Goal: Task Accomplishment & Management: Manage account settings

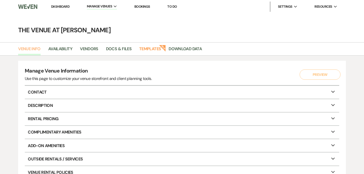
click at [34, 51] on link "Venue Info" at bounding box center [29, 51] width 23 height 10
click at [36, 47] on link "Venue Info" at bounding box center [29, 51] width 23 height 10
click at [61, 6] on link "Dashboard" at bounding box center [60, 6] width 18 height 4
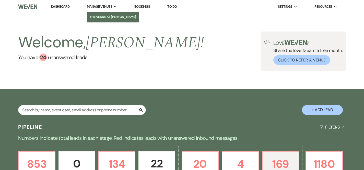
click at [110, 17] on li "The Venue at [PERSON_NAME]" at bounding box center [113, 16] width 47 height 5
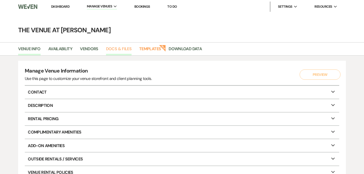
click at [124, 48] on link "Docs & Files" at bounding box center [119, 51] width 26 height 10
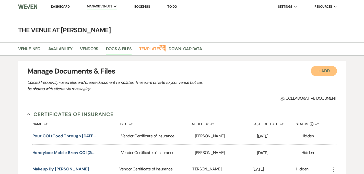
click at [325, 70] on button "+ Add" at bounding box center [324, 71] width 26 height 10
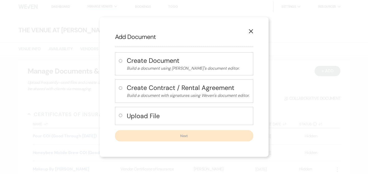
click at [121, 116] on input "radio" at bounding box center [120, 115] width 3 height 3
radio input "true"
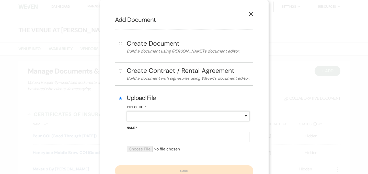
click at [137, 113] on select "Special Event Insurance Vendor Certificate of Insurance Contracts / Rental Agre…" at bounding box center [188, 116] width 123 height 10
select select "18"
click at [137, 136] on input "Name*" at bounding box center [188, 137] width 123 height 10
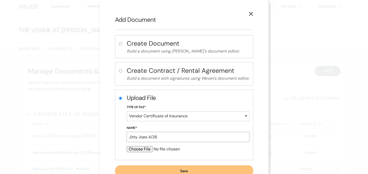
type input "Jitty Joes 4/26"
click at [141, 149] on input "file" at bounding box center [188, 149] width 123 height 6
type input "C:\fakepath\25-26 COI for The Venue at [PERSON_NAME][GEOGRAPHIC_DATA]pdf"
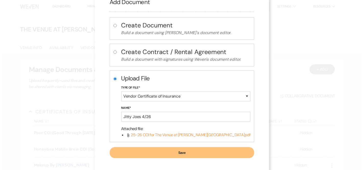
scroll to position [21, 0]
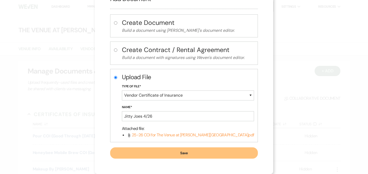
click at [217, 155] on button "Save" at bounding box center [184, 152] width 148 height 11
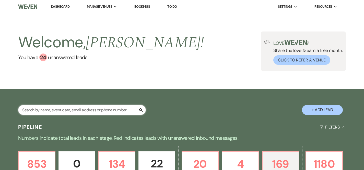
click at [96, 108] on input "text" at bounding box center [82, 110] width 128 height 10
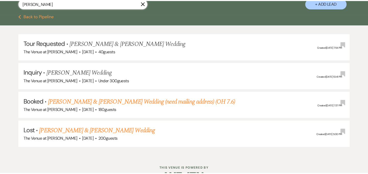
scroll to position [108, 0]
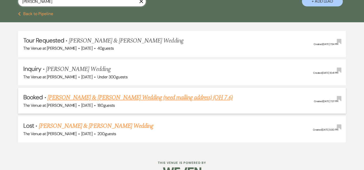
type input "[PERSON_NAME]"
click at [138, 99] on link "[PERSON_NAME] & [PERSON_NAME] Wedding (need mailing address) (OH 7.6)" at bounding box center [140, 97] width 185 height 9
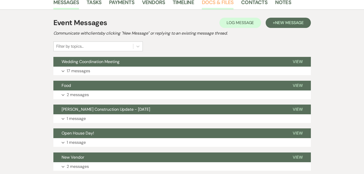
click at [202, 4] on link "Docs & Files" at bounding box center [218, 3] width 32 height 11
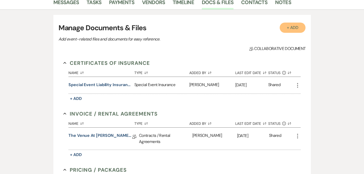
click at [306, 28] on button "+ Add" at bounding box center [293, 28] width 26 height 10
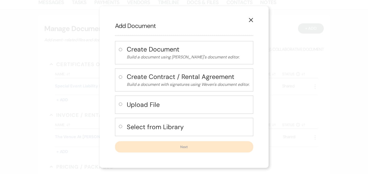
click at [120, 105] on input "radio" at bounding box center [120, 103] width 3 height 3
radio input "true"
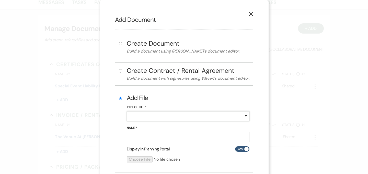
click at [140, 114] on select "Special Event Insurance Vendor Certificate of Insurance Contracts / Rental Agre…" at bounding box center [188, 116] width 123 height 10
select select "18"
click at [153, 138] on input "Name*" at bounding box center [188, 137] width 123 height 10
type input "DJ Domenic COI"
click at [140, 159] on input "file" at bounding box center [175, 159] width 96 height 6
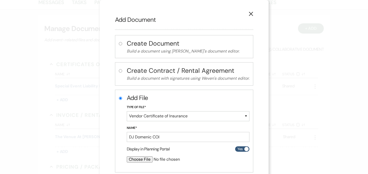
type input "C:\fakepath\DJ Domenic COI [PERSON_NAME].pdf"
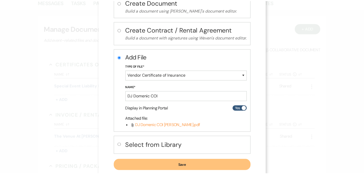
scroll to position [51, 0]
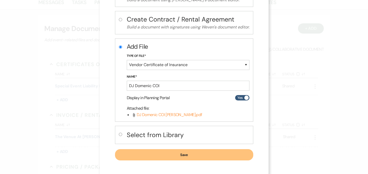
click at [190, 156] on button "Save" at bounding box center [184, 154] width 138 height 11
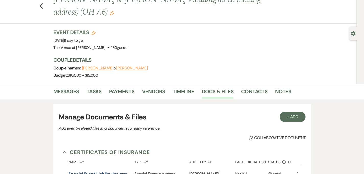
scroll to position [0, 0]
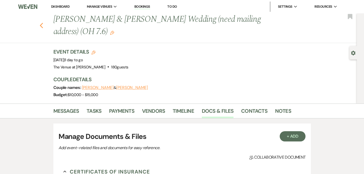
click at [40, 24] on icon "Previous" at bounding box center [42, 26] width 4 height 6
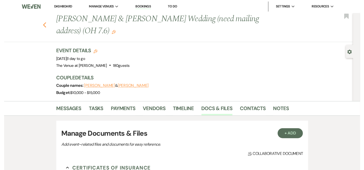
scroll to position [108, 0]
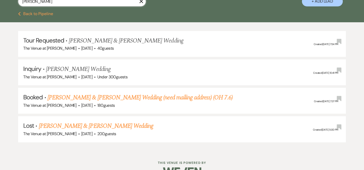
click at [66, 4] on input "[PERSON_NAME]" at bounding box center [82, 1] width 128 height 10
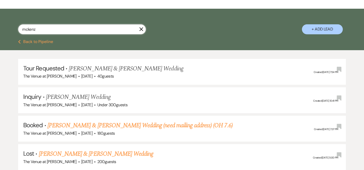
scroll to position [66, 0]
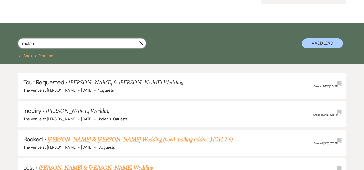
drag, startPoint x: 48, startPoint y: 46, endPoint x: 8, endPoint y: 44, distance: 39.4
click at [8, 44] on div "mckenz X + Add Lead" at bounding box center [182, 38] width 364 height 27
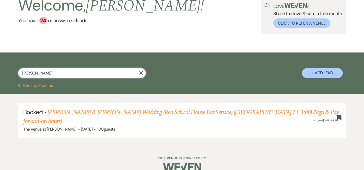
scroll to position [37, 0]
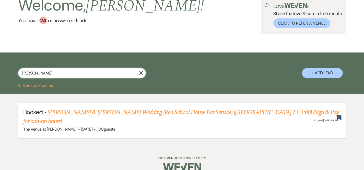
type input "[PERSON_NAME]"
click at [96, 111] on link "[PERSON_NAME] & [PERSON_NAME] Wedding (Red School House Bar Service) ([GEOGRAPH…" at bounding box center [181, 117] width 316 height 18
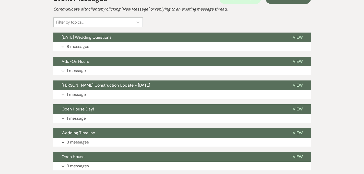
scroll to position [147, 0]
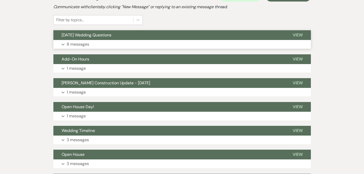
click at [67, 41] on p "8 messages" at bounding box center [78, 44] width 23 height 7
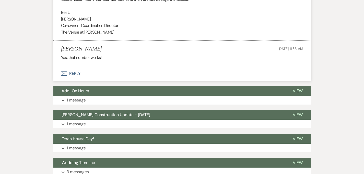
scroll to position [921, 0]
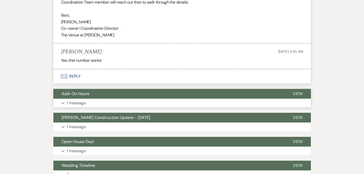
click at [67, 99] on p "1 message" at bounding box center [76, 102] width 19 height 7
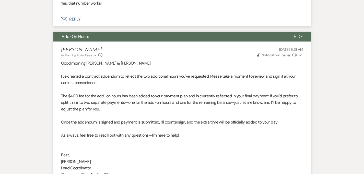
scroll to position [981, 0]
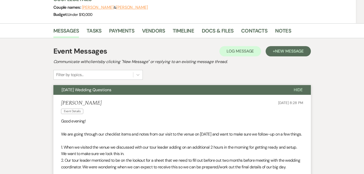
scroll to position [83, 0]
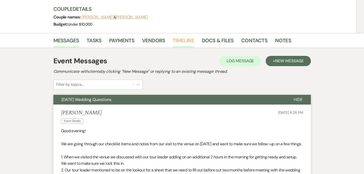
click at [173, 36] on link "Timeline" at bounding box center [183, 41] width 21 height 11
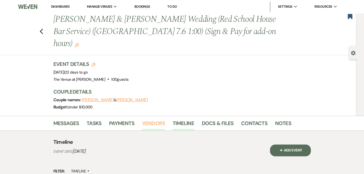
click at [142, 119] on link "Vendors" at bounding box center [153, 124] width 23 height 11
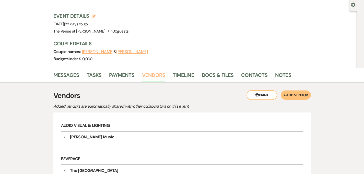
scroll to position [47, 0]
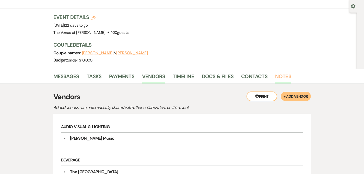
click at [275, 72] on link "Notes" at bounding box center [283, 77] width 16 height 11
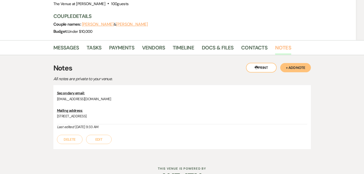
scroll to position [79, 0]
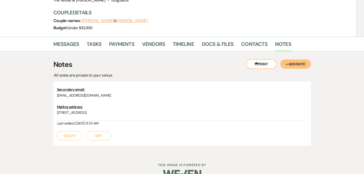
click at [311, 59] on button "+ Add Note" at bounding box center [296, 63] width 31 height 9
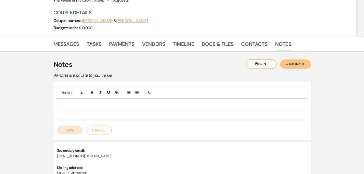
click at [115, 102] on p at bounding box center [182, 105] width 242 height 6
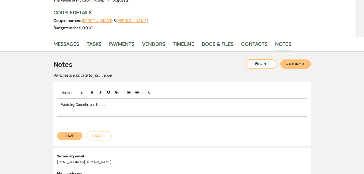
click at [93, 102] on p "Wedding Coordination Notes:" at bounding box center [182, 105] width 242 height 6
drag, startPoint x: 93, startPoint y: 93, endPoint x: 41, endPoint y: 93, distance: 52.7
click at [57, 98] on div "Wedding Coordination Notes:" at bounding box center [182, 107] width 250 height 18
click at [106, 90] on icon "button" at bounding box center [108, 92] width 5 height 5
click at [72, 101] on div "Wedding Coordination Notes:" at bounding box center [182, 107] width 250 height 18
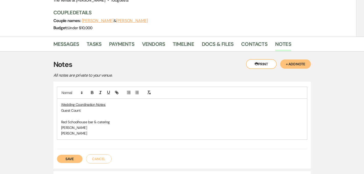
click at [57, 154] on button "Save" at bounding box center [70, 158] width 26 height 8
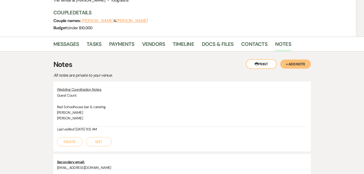
click at [86, 137] on button "Edit" at bounding box center [99, 141] width 26 height 9
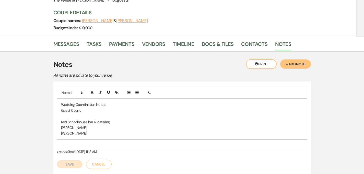
click at [57, 160] on button "Save" at bounding box center [70, 164] width 26 height 8
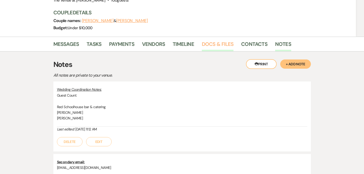
click at [202, 40] on link "Docs & Files" at bounding box center [218, 45] width 32 height 11
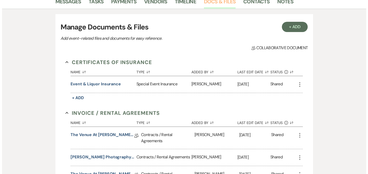
scroll to position [117, 0]
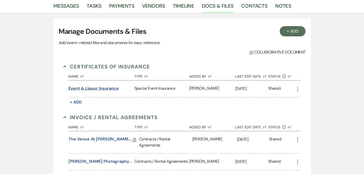
click at [80, 85] on button "Event & Liquor Insurance" at bounding box center [94, 88] width 50 height 6
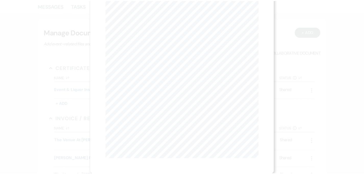
scroll to position [0, 0]
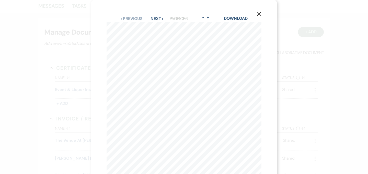
click at [262, 13] on button "X" at bounding box center [259, 13] width 8 height 9
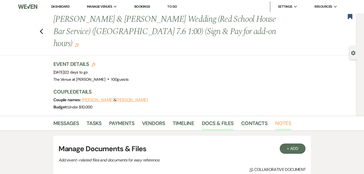
click at [275, 119] on link "Notes" at bounding box center [283, 124] width 16 height 11
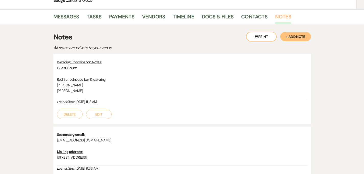
scroll to position [106, 0]
click at [87, 110] on button "Edit" at bounding box center [99, 114] width 26 height 9
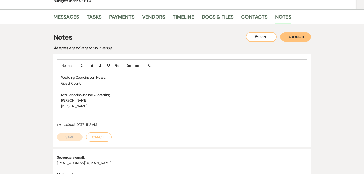
click at [174, 92] on p "Red Schoolhouse bar & catering" at bounding box center [182, 95] width 242 height 6
click at [118, 103] on p "[PERSON_NAME]" at bounding box center [182, 106] width 242 height 6
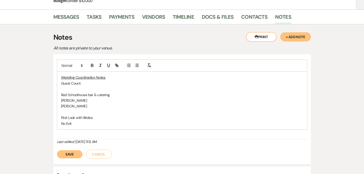
click at [94, 115] on p "First Look with Brides" at bounding box center [182, 118] width 242 height 6
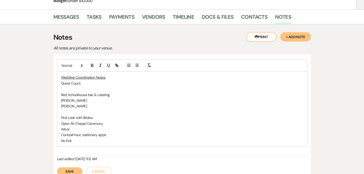
click at [62, 138] on p "No Exit" at bounding box center [182, 141] width 242 height 6
click at [79, 80] on p "Guest Count:" at bounding box center [182, 83] width 242 height 6
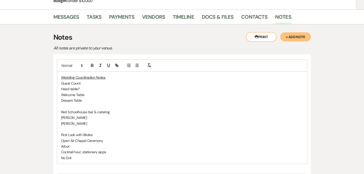
click at [95, 149] on p "Cocktail hour, stationary apps" at bounding box center [182, 152] width 242 height 6
click at [74, 166] on p "First Dance" at bounding box center [182, 169] width 242 height 6
click at [71, 160] on p "Dinner" at bounding box center [182, 163] width 242 height 6
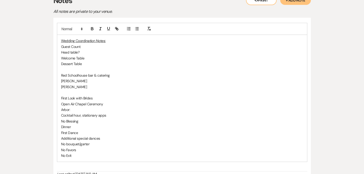
scroll to position [142, 0]
click at [72, 153] on p "No Exit" at bounding box center [182, 156] width 242 height 6
click at [61, 124] on p "Dinner" at bounding box center [182, 127] width 242 height 6
click at [62, 147] on p "No Favors" at bounding box center [182, 150] width 242 height 6
click at [62, 153] on p "No Exit" at bounding box center [182, 156] width 242 height 6
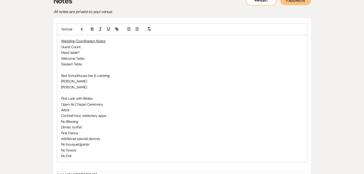
click at [66, 61] on p "Dessert Table" at bounding box center [182, 64] width 242 height 6
click at [81, 61] on p "Dessert Table, cupcakes, no cake" at bounding box center [182, 64] width 242 height 6
click at [94, 95] on p "First Look with Brides" at bounding box center [182, 98] width 242 height 6
click at [82, 84] on p "[PERSON_NAME]" at bounding box center [182, 87] width 242 height 6
click at [61, 90] on p at bounding box center [182, 93] width 242 height 6
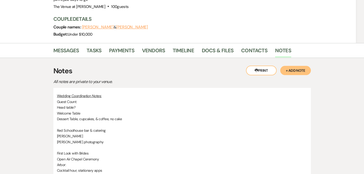
scroll to position [62, 0]
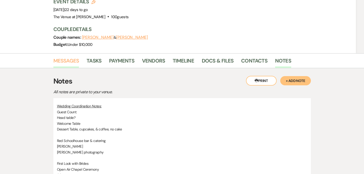
click at [59, 57] on link "Messages" at bounding box center [66, 62] width 26 height 11
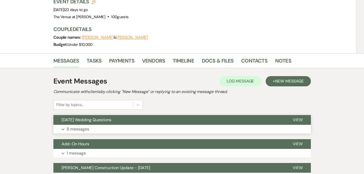
click at [73, 125] on button "Expand 8 messages" at bounding box center [182, 129] width 258 height 9
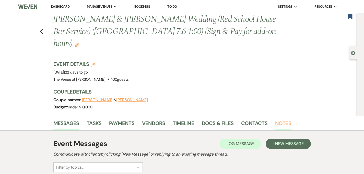
click at [275, 119] on link "Notes" at bounding box center [283, 124] width 16 height 11
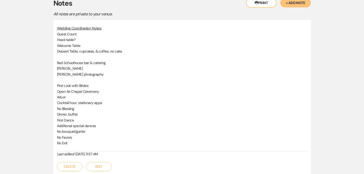
scroll to position [139, 0]
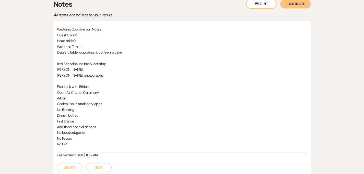
click at [88, 163] on button "Edit" at bounding box center [99, 167] width 26 height 9
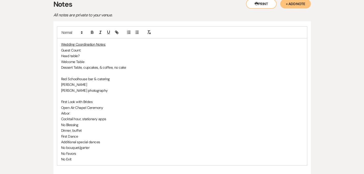
click at [120, 127] on p "Dinner, buffet" at bounding box center [182, 130] width 242 height 6
click at [98, 47] on p "Guest Count:" at bounding box center [182, 50] width 242 height 6
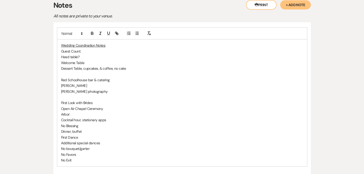
scroll to position [136, 0]
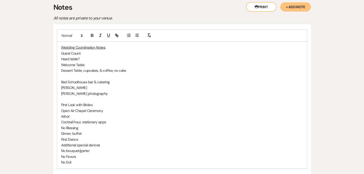
click at [113, 68] on p "Dessert Table, cupcakes, & coffee, no cake" at bounding box center [182, 71] width 242 height 6
click at [88, 159] on p "No Exit" at bounding box center [182, 162] width 242 height 6
click at [69, 170] on p "candles," at bounding box center [182, 174] width 242 height 6
click at [89, 159] on p "No Exit" at bounding box center [182, 162] width 242 height 6
click at [95, 159] on p "No Exit" at bounding box center [182, 162] width 242 height 6
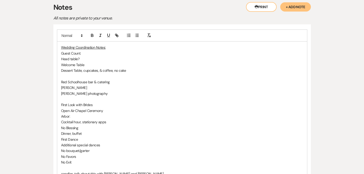
click at [124, 170] on p "candles, talk about this with [PERSON_NAME] and [PERSON_NAME]" at bounding box center [182, 174] width 242 height 6
click at [77, 50] on p "Guest Count:" at bounding box center [182, 53] width 242 height 6
click at [78, 56] on p "Head table?" at bounding box center [182, 59] width 242 height 6
click at [81, 50] on p "Guest Count: 82" at bounding box center [182, 53] width 242 height 6
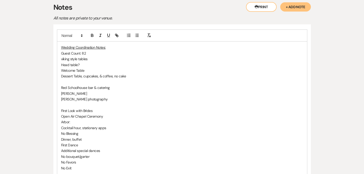
click at [66, 62] on p "Head table?" at bounding box center [182, 65] width 242 height 6
click at [76, 56] on p "viking style tables" at bounding box center [182, 59] width 242 height 6
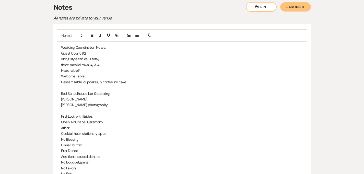
click at [69, 68] on p "Head table?" at bounding box center [182, 71] width 242 height 6
click at [79, 62] on p "three parallel rows, 4, 3, 4" at bounding box center [182, 65] width 242 height 6
click at [82, 62] on p "three parallel rows, 4, 4, 4" at bounding box center [182, 65] width 242 height 6
click at [75, 62] on p "three parallel rows, 4, 4, 4" at bounding box center [182, 65] width 242 height 6
click at [81, 68] on p "Head table in center" at bounding box center [182, 71] width 242 height 6
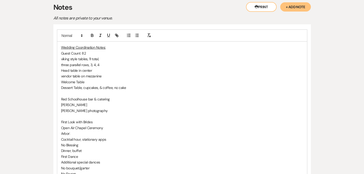
click at [91, 73] on p "vendor table on mezzanine" at bounding box center [182, 76] width 242 height 6
click at [90, 79] on p "Welcome Table" at bounding box center [182, 82] width 242 height 6
click at [113, 85] on p "Dessert Table, cupcakes, & coffee, no cake" at bounding box center [182, 88] width 242 height 6
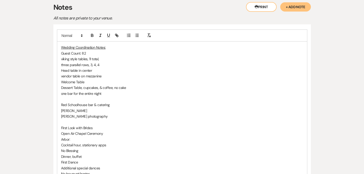
click at [90, 73] on p "vendor table on mezzanine" at bounding box center [182, 76] width 242 height 6
click at [90, 142] on p "Cocktail hour, stationary apps" at bounding box center [182, 145] width 242 height 6
click at [109, 153] on p "Dinner, buffet" at bounding box center [182, 156] width 242 height 6
click at [117, 142] on p "Cocktail hour, stationary apps, grazing table" at bounding box center [182, 145] width 242 height 6
click at [102, 153] on p "Dinner, buffet" at bounding box center [182, 156] width 242 height 6
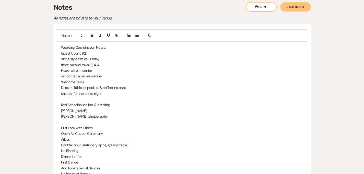
click at [112, 142] on p "Cocktail hour, stationary apps, grazing table" at bounding box center [182, 145] width 242 height 6
click at [68, 148] on p "thrifted goblets and teacups" at bounding box center [182, 151] width 242 height 6
click at [107, 148] on p "thrifted goblets, plates, and teacups" at bounding box center [182, 151] width 242 height 6
click at [103, 148] on p "thrifted goblets, plates, and teacups" at bounding box center [182, 151] width 242 height 6
click at [114, 136] on p "Arbor:" at bounding box center [182, 139] width 242 height 6
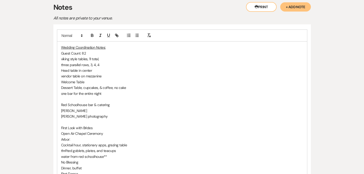
click at [102, 159] on p "No Blessing" at bounding box center [182, 162] width 242 height 6
click at [102, 148] on p "thrifted goblets, plates, and teacups" at bounding box center [182, 151] width 242 height 6
click at [96, 91] on p "one bar for the entire night" at bounding box center [182, 94] width 242 height 6
click at [115, 85] on p "Dessert Table, cupcakes, & coffee, no cake" at bounding box center [182, 88] width 242 height 6
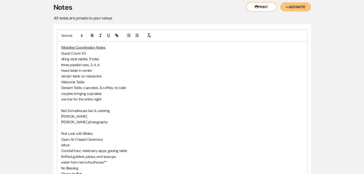
click at [61, 91] on p "couples bringing cupcakes" at bounding box center [182, 94] width 242 height 6
click at [86, 96] on p "one bar for the entire night" at bounding box center [182, 99] width 242 height 6
click at [124, 85] on p "Dessert Table, cupcakes, & coffee, no cake" at bounding box center [182, 88] width 242 height 6
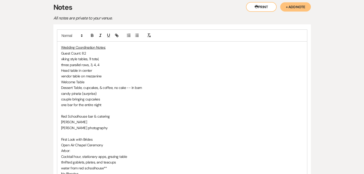
click at [79, 91] on p "candy pinata (surprise)" at bounding box center [182, 94] width 242 height 6
click at [66, 91] on p "candy pinata (surprise)" at bounding box center [182, 94] width 242 height 6
click at [89, 91] on p "candy pinata (its a surprise)" at bounding box center [182, 94] width 242 height 6
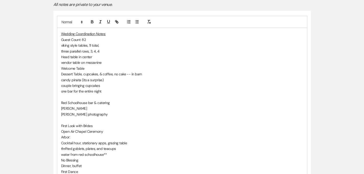
scroll to position [150, 0]
click at [87, 111] on p "[PERSON_NAME] photography" at bounding box center [182, 114] width 242 height 6
click at [84, 105] on p "[PERSON_NAME]" at bounding box center [182, 108] width 242 height 6
click at [84, 105] on p "[PERSON_NAME], special song" at bounding box center [182, 108] width 242 height 6
click at [77, 65] on p "Welcome Table" at bounding box center [182, 68] width 242 height 6
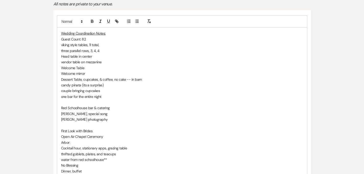
click at [76, 65] on p "Welcome Table" at bounding box center [182, 68] width 242 height 6
click at [73, 71] on p "Welcome mirror" at bounding box center [182, 74] width 242 height 6
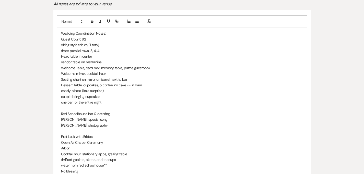
click at [102, 94] on p "couple bringing cupcakes" at bounding box center [182, 97] width 242 height 6
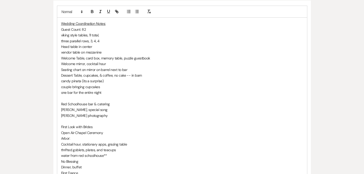
scroll to position [162, 0]
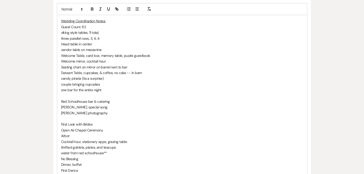
click at [78, 116] on p at bounding box center [182, 119] width 242 height 6
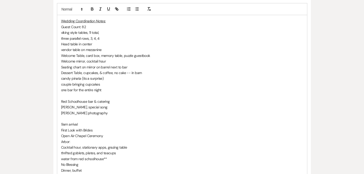
click at [61, 127] on p "First Look with Brides" at bounding box center [182, 130] width 242 height 6
click at [94, 133] on p "Open Air Chapel Ceremony" at bounding box center [182, 136] width 242 height 6
click at [78, 139] on p "Arbor:" at bounding box center [182, 142] width 242 height 6
click at [98, 133] on p "Open Air Chapel Ceremony" at bounding box center [182, 136] width 242 height 6
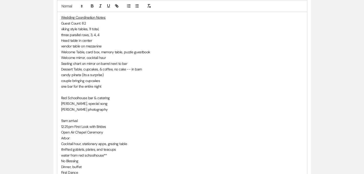
scroll to position [256, 0]
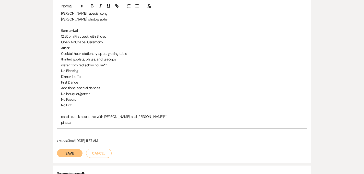
click at [63, 45] on p "Arbor:" at bounding box center [182, 48] width 242 height 6
click at [61, 39] on p "Open Air Chapel Ceremony" at bounding box center [182, 42] width 242 height 6
click at [65, 45] on p "Arbor:" at bounding box center [182, 48] width 242 height 6
click at [101, 56] on p "thrifted goblets, plates, and teacups" at bounding box center [182, 59] width 242 height 6
click at [74, 102] on p "No Exit" at bounding box center [182, 105] width 242 height 6
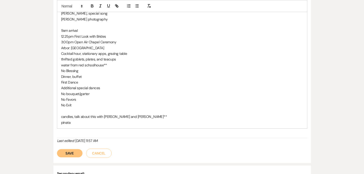
click at [103, 45] on p "Arbor: [GEOGRAPHIC_DATA]" at bounding box center [182, 48] width 242 height 6
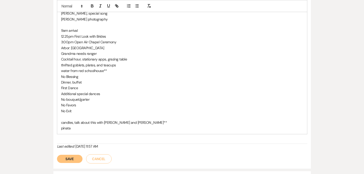
click at [61, 51] on p "Grandma needs ranger" at bounding box center [182, 54] width 242 height 6
click at [72, 96] on p "No bouquet/garter" at bounding box center [182, 99] width 242 height 6
click at [80, 96] on p "No bouquet/garter" at bounding box center [182, 99] width 242 height 6
click at [109, 51] on p "Grandma (flower grandma) needs ranger" at bounding box center [182, 54] width 242 height 6
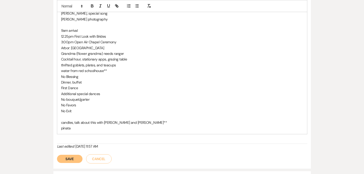
click at [113, 56] on p "Cocktail hour, stationary apps, grazing table" at bounding box center [182, 59] width 242 height 6
click at [113, 51] on p "Grandma (flower grandma) needs ranger" at bounding box center [182, 54] width 242 height 6
click at [112, 51] on p "Grandma (flower grandma) needs ranger" at bounding box center [182, 54] width 242 height 6
click at [92, 68] on p "water from red schoolhouse**" at bounding box center [182, 71] width 242 height 6
click at [105, 62] on p "thrifted goblets, plates, and teacups" at bounding box center [182, 65] width 242 height 6
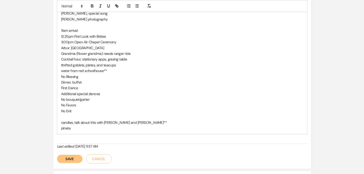
click at [99, 68] on p "water from red schoolhouse**" at bounding box center [182, 71] width 242 height 6
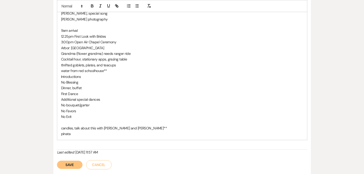
click at [64, 74] on p "Introductions" at bounding box center [182, 77] width 242 height 6
click at [64, 79] on p "No Blessing" at bounding box center [182, 82] width 242 height 6
click at [72, 74] on p "Introductions" at bounding box center [182, 77] width 242 height 6
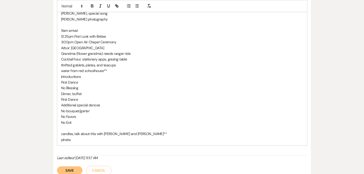
click at [67, 74] on p "Introductions" at bounding box center [182, 77] width 242 height 6
click at [71, 91] on p "Dinner, buffet" at bounding box center [182, 94] width 242 height 6
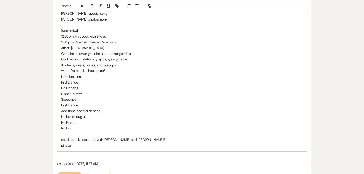
click at [72, 102] on p "First Dance" at bounding box center [182, 105] width 242 height 6
drag, startPoint x: 70, startPoint y: 93, endPoint x: 42, endPoint y: 93, distance: 28.1
click at [57, 93] on div "Wedding Coordination Notes: Guest Count: 82 viking style tables, 11 total, thre…" at bounding box center [182, 35] width 250 height 229
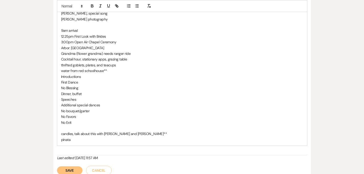
click at [67, 79] on p "First Dance" at bounding box center [182, 82] width 242 height 6
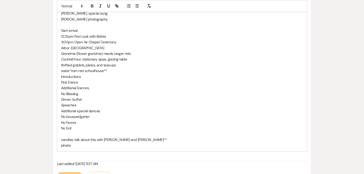
drag, startPoint x: 90, startPoint y: 99, endPoint x: 39, endPoint y: 101, distance: 50.7
click at [53, 101] on div "Wedding Coordination Notes: Guest Count: 82 viking style tables, 11 total, thre…" at bounding box center [182, 44] width 258 height 281
drag, startPoint x: 86, startPoint y: 98, endPoint x: 43, endPoint y: 98, distance: 43.5
click at [57, 98] on div "Wedding Coordination Notes: Guest Count: 82 viking style tables, 11 total, thre…" at bounding box center [182, 35] width 250 height 229
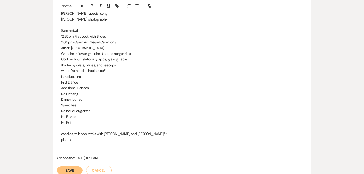
click at [82, 85] on p "Additional Dances," at bounding box center [182, 88] width 242 height 6
click at [81, 79] on p "First Dance" at bounding box center [182, 82] width 242 height 6
drag, startPoint x: 104, startPoint y: 75, endPoint x: 44, endPoint y: 76, distance: 60.4
click at [61, 85] on p "Additional Dances, [PERSON_NAME] parents" at bounding box center [182, 88] width 242 height 6
copy p "Additional Dances, [PERSON_NAME] parents"
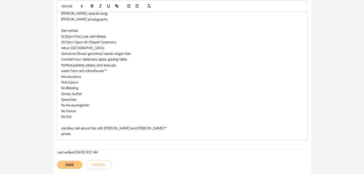
click at [73, 91] on p "Dinner, buffet" at bounding box center [182, 94] width 242 height 6
click at [73, 96] on p "Speeches" at bounding box center [182, 99] width 242 height 6
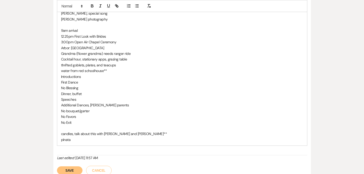
click at [73, 102] on p "Additional Dances, [PERSON_NAME] parents" at bounding box center [182, 105] width 242 height 6
click at [136, 102] on p "Additional Dances, [PERSON_NAME] and her father, [PERSON_NAME] parents" at bounding box center [182, 105] width 242 height 6
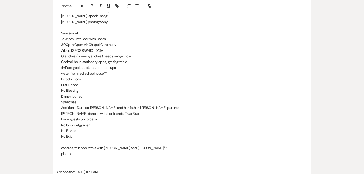
scroll to position [254, 0]
click at [89, 121] on p "No bouquet/garter" at bounding box center [182, 124] width 242 height 6
click at [88, 115] on p "Invite guests up to barn" at bounding box center [182, 118] width 242 height 6
click at [61, 150] on p "pinata" at bounding box center [182, 153] width 242 height 6
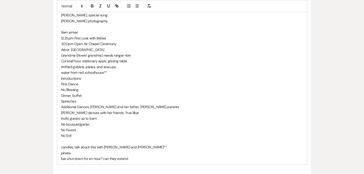
click at [62, 150] on p "pinata" at bounding box center [182, 153] width 242 height 6
click at [78, 132] on p "No Exit" at bounding box center [182, 135] width 242 height 6
click at [85, 132] on p "No Exit" at bounding box center [182, 135] width 242 height 6
click at [73, 150] on p "pinata placement" at bounding box center [182, 153] width 242 height 6
click at [85, 115] on p "Invite guests up to barn" at bounding box center [182, 118] width 242 height 6
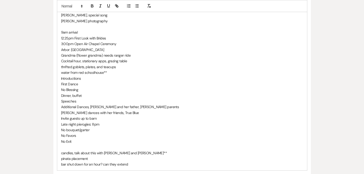
click at [86, 132] on p "No Favors" at bounding box center [182, 135] width 242 height 6
click at [70, 121] on p "Late night pierogies: 8pm" at bounding box center [182, 124] width 242 height 6
click at [77, 132] on p "No Favors" at bounding box center [182, 135] width 242 height 6
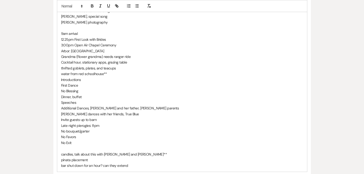
scroll to position [253, 0]
click at [87, 139] on p "No Exit" at bounding box center [182, 142] width 242 height 6
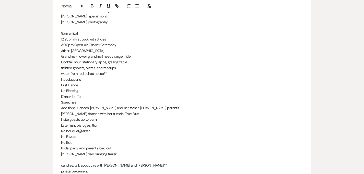
click at [61, 151] on p "[PERSON_NAME] dad bringing trailer" at bounding box center [182, 154] width 242 height 6
click at [95, 151] on p "[PERSON_NAME] dad bringing trailer" at bounding box center [182, 154] width 242 height 6
click at [61, 151] on p "[PERSON_NAME] dad bringing trailer" at bounding box center [182, 154] width 242 height 6
click at [101, 151] on p "[PERSON_NAME] dad bringing trailer" at bounding box center [182, 154] width 242 height 6
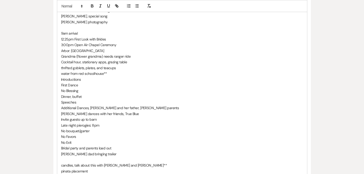
click at [80, 168] on p "pinata placement" at bounding box center [182, 171] width 242 height 6
click at [101, 157] on p at bounding box center [182, 160] width 242 height 6
click at [120, 162] on p "candles, talk about this with [PERSON_NAME] and [PERSON_NAME]**" at bounding box center [182, 165] width 242 height 6
click at [117, 168] on p "pinata placement" at bounding box center [182, 171] width 242 height 6
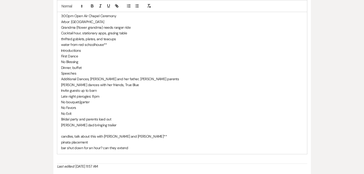
scroll to position [288, 0]
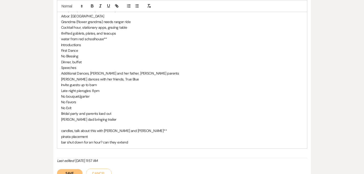
click at [57, 169] on button "Save" at bounding box center [70, 173] width 26 height 8
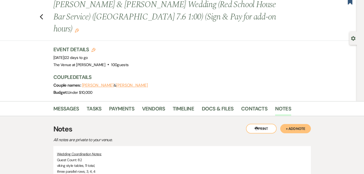
scroll to position [16, 0]
